Goal: Find specific page/section: Find specific page/section

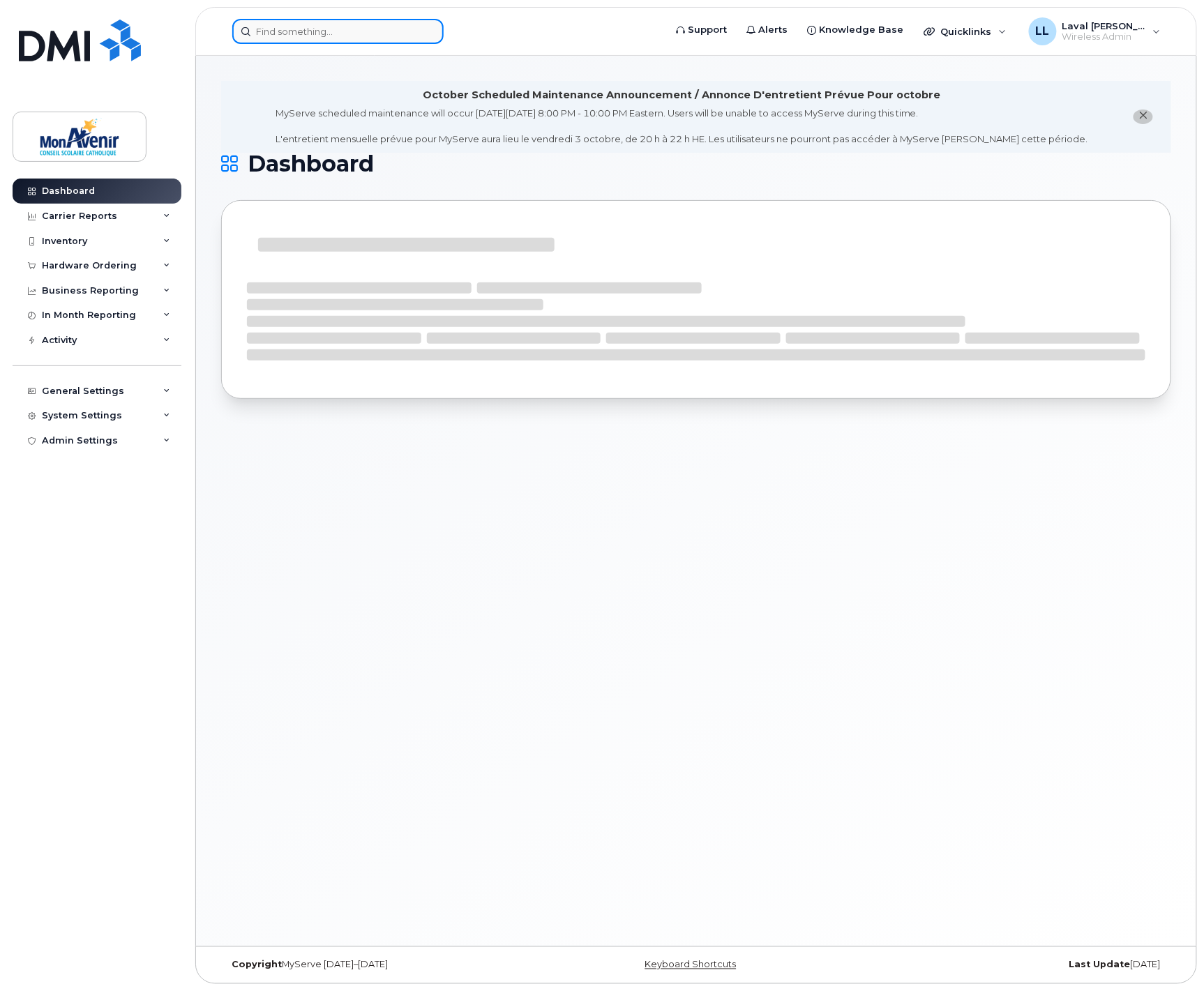
click at [354, 40] on input at bounding box center [338, 31] width 211 height 25
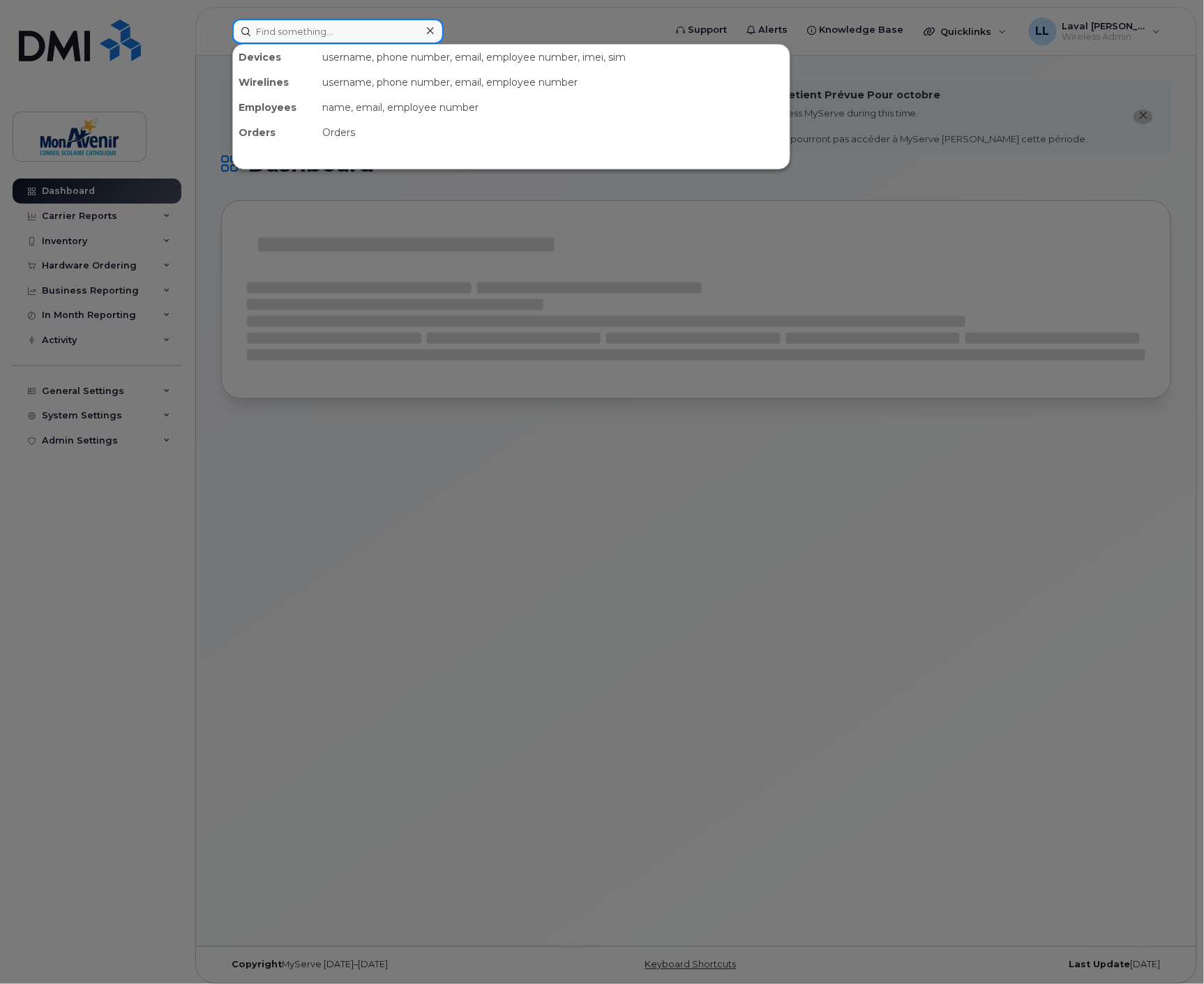
click at [354, 39] on input at bounding box center [338, 31] width 211 height 25
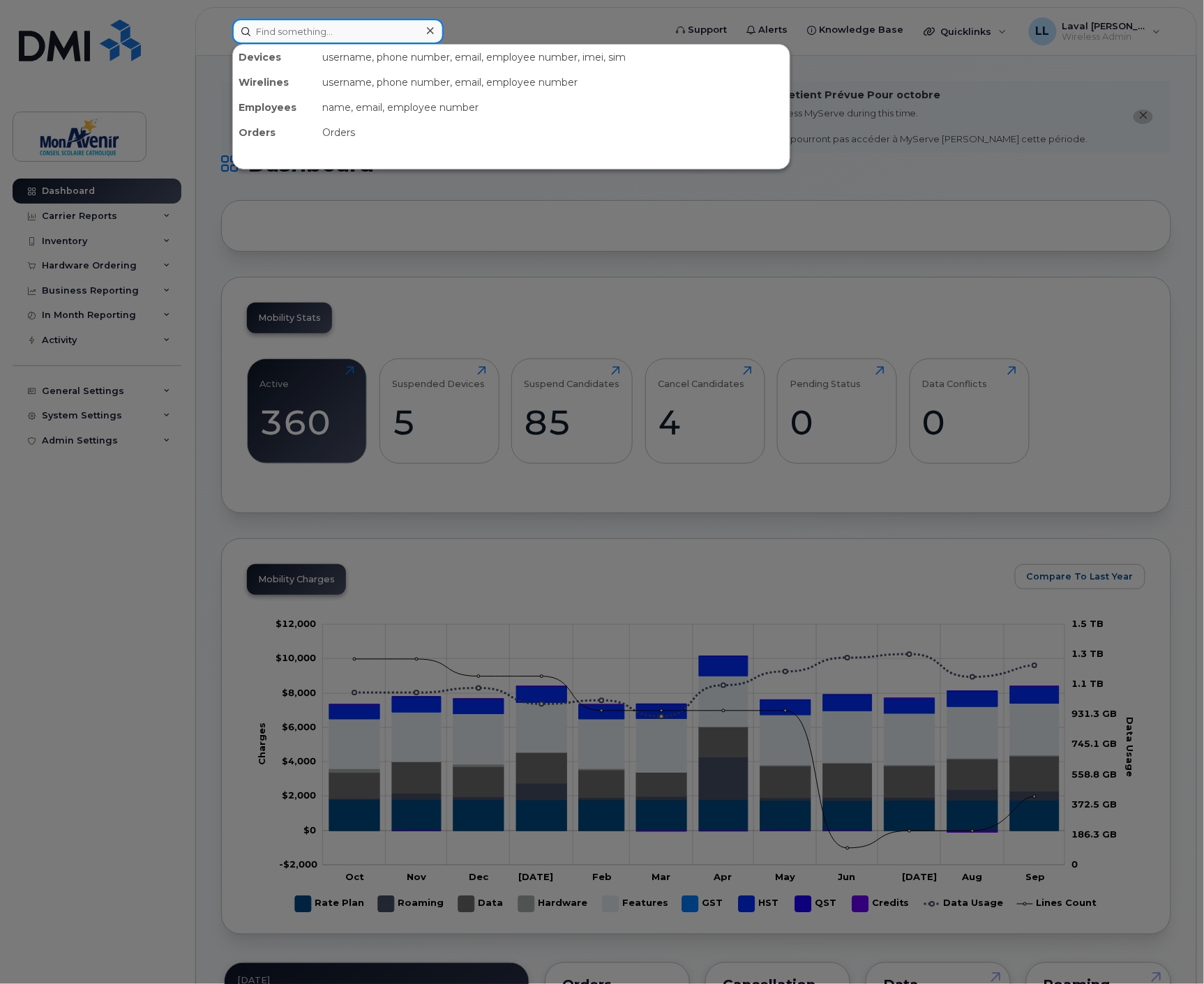
click at [357, 38] on input at bounding box center [338, 31] width 211 height 25
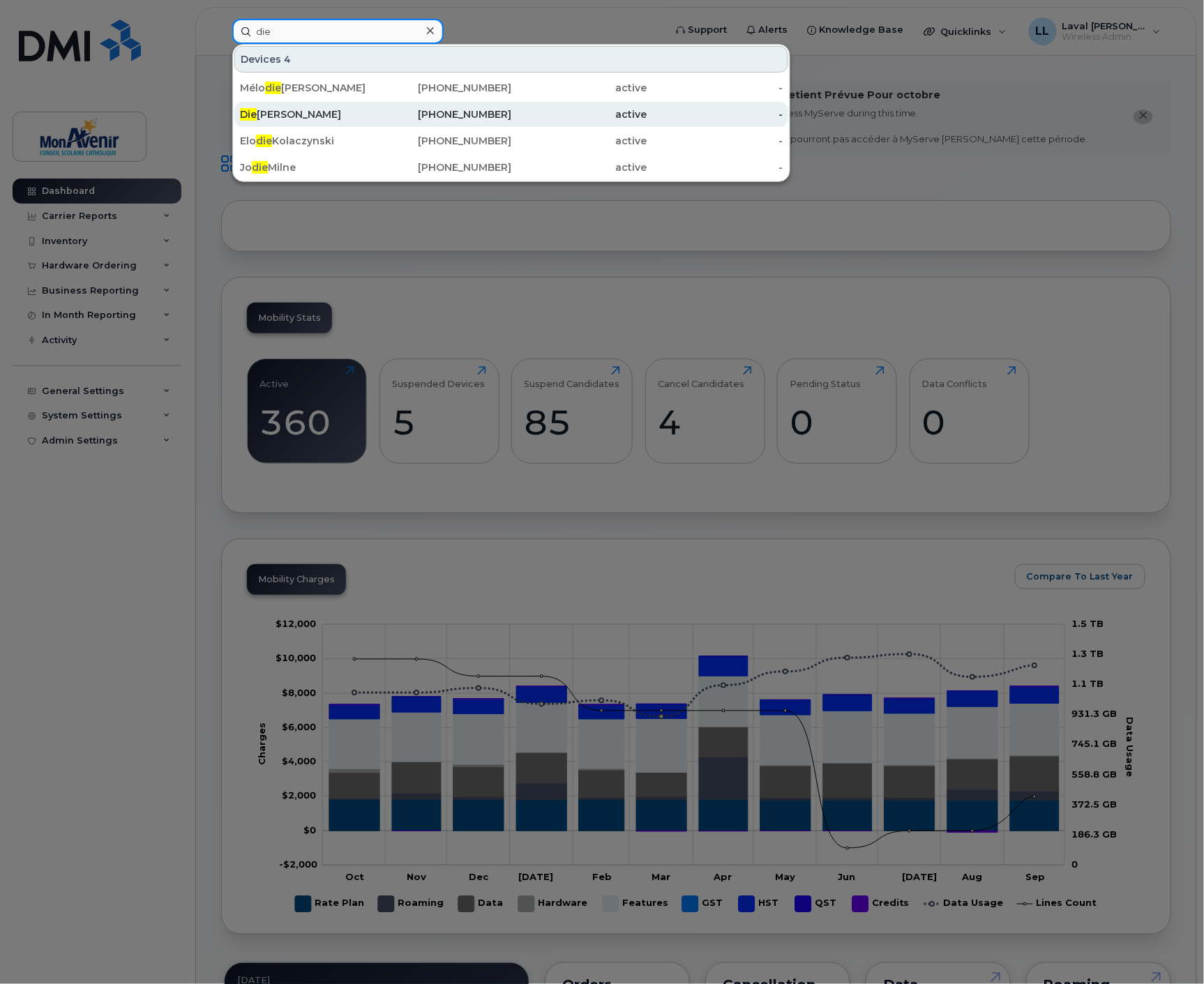
type input "die"
click at [288, 120] on div "Die [PERSON_NAME]" at bounding box center [308, 114] width 136 height 14
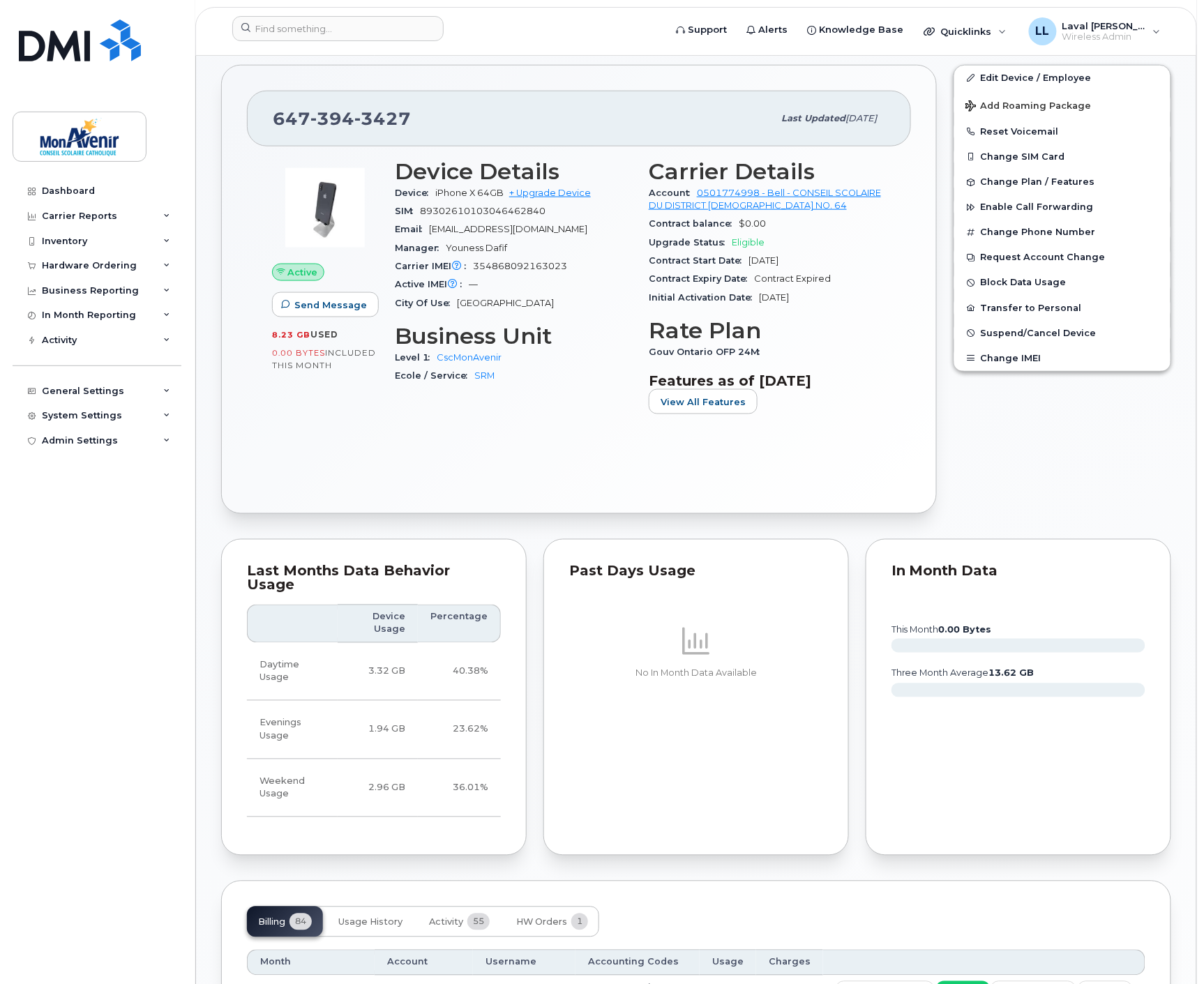
scroll to position [542, 0]
